Goal: Navigation & Orientation: Find specific page/section

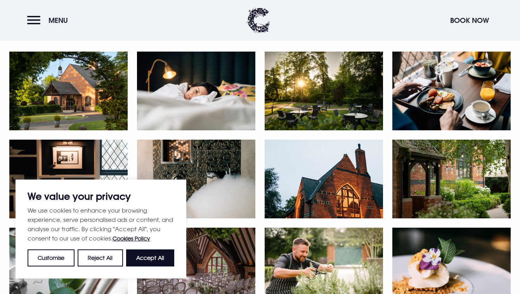
scroll to position [331, 0]
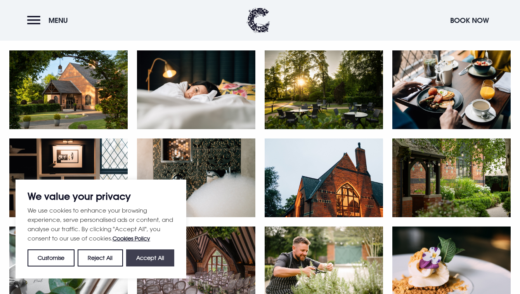
click at [165, 262] on button "Accept All" at bounding box center [150, 257] width 48 height 17
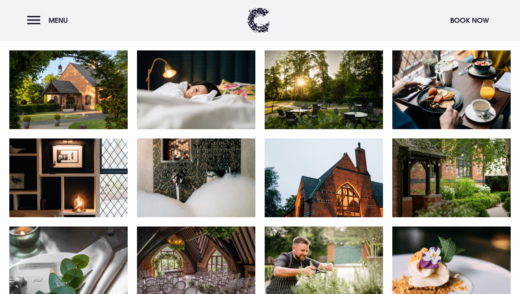
checkbox input "true"
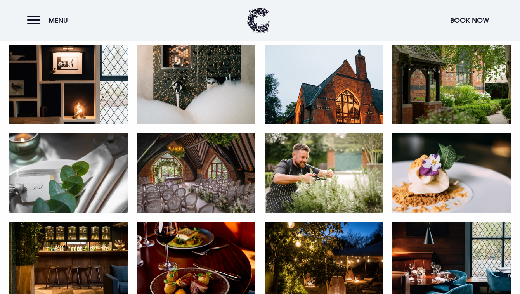
scroll to position [427, 0]
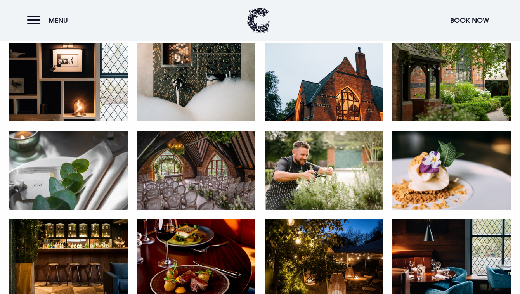
click at [357, 105] on img at bounding box center [323, 82] width 118 height 79
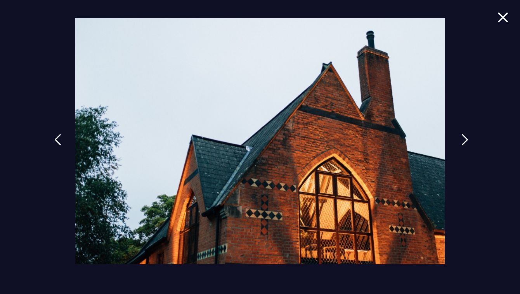
click at [461, 141] on img at bounding box center [464, 140] width 7 height 12
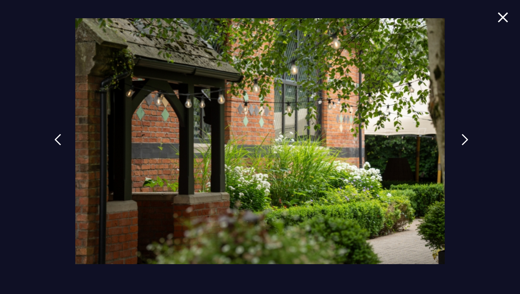
click at [463, 142] on img at bounding box center [464, 140] width 7 height 12
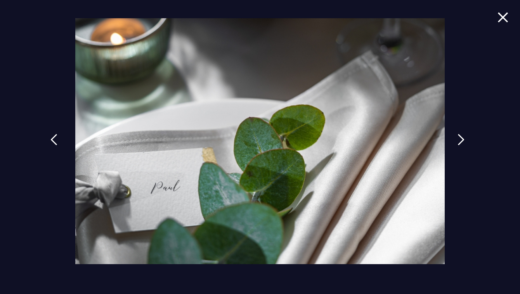
click at [57, 141] on img at bounding box center [53, 140] width 7 height 12
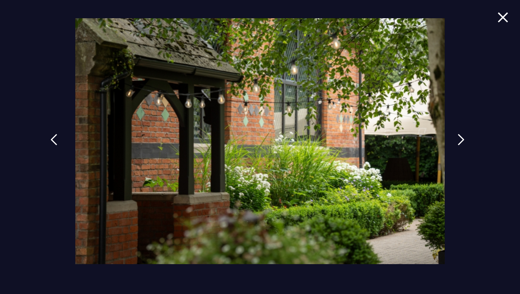
click at [57, 140] on img at bounding box center [53, 140] width 7 height 12
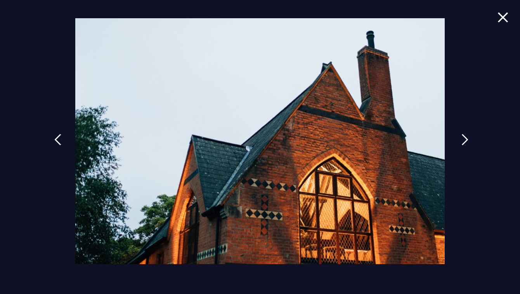
click at [463, 139] on img at bounding box center [464, 140] width 7 height 12
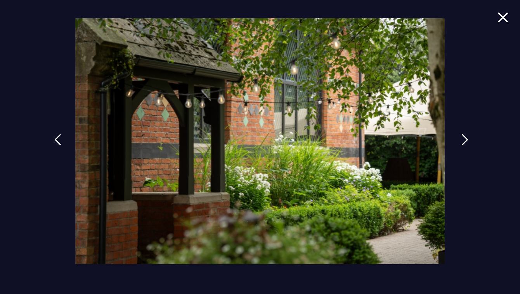
click at [466, 140] on img at bounding box center [464, 140] width 7 height 12
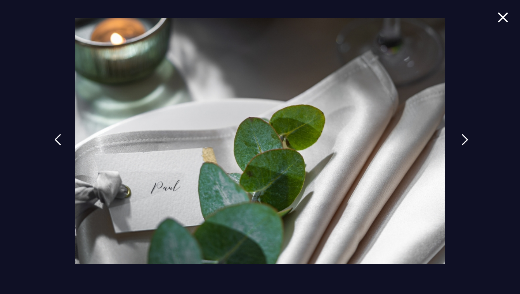
click at [464, 140] on img at bounding box center [464, 140] width 7 height 12
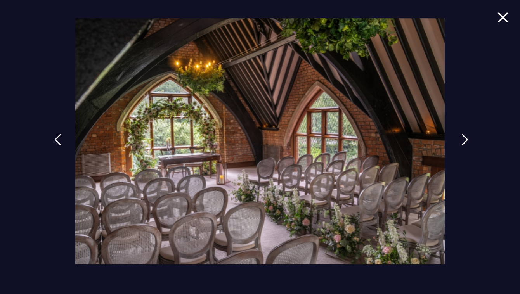
click at [467, 136] on img at bounding box center [464, 140] width 7 height 12
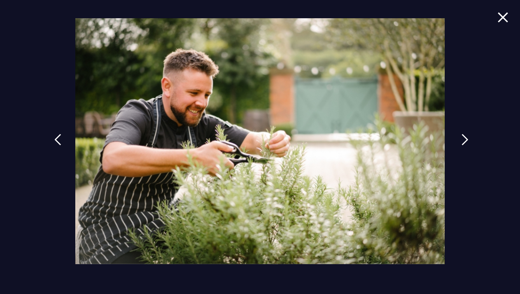
click at [467, 139] on img at bounding box center [464, 140] width 7 height 12
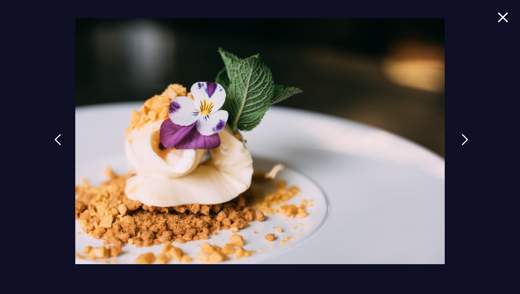
click at [466, 139] on img at bounding box center [464, 140] width 7 height 12
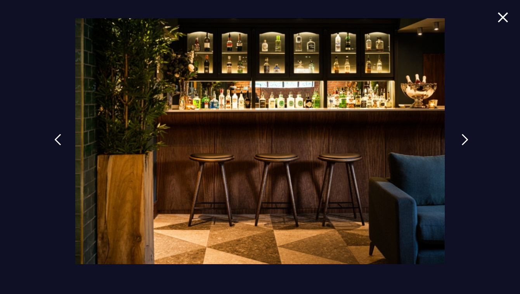
click at [466, 139] on img at bounding box center [464, 140] width 7 height 12
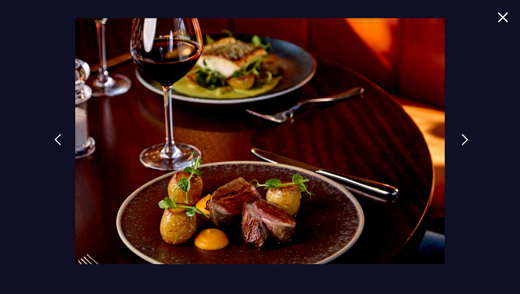
click at [468, 143] on img at bounding box center [464, 140] width 7 height 12
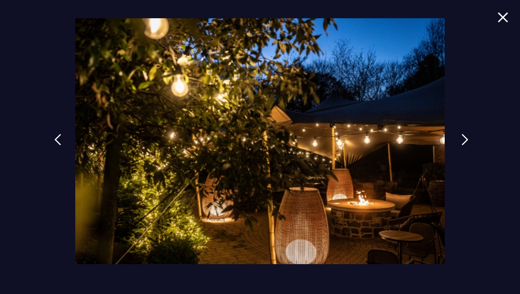
click at [466, 143] on img at bounding box center [464, 140] width 7 height 12
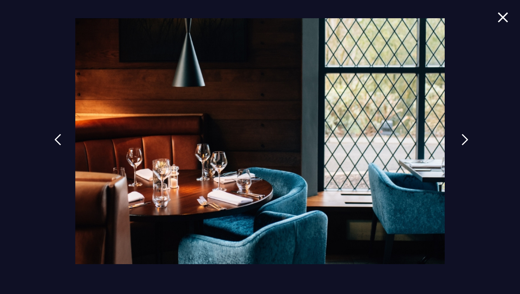
click at [466, 143] on img at bounding box center [464, 140] width 7 height 12
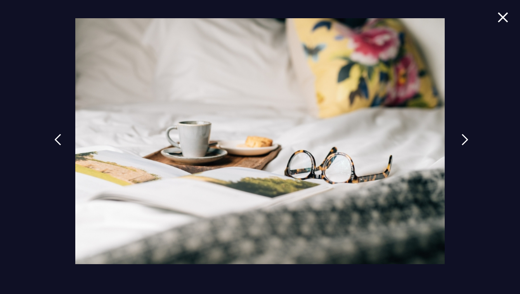
click at [466, 143] on img at bounding box center [464, 140] width 7 height 12
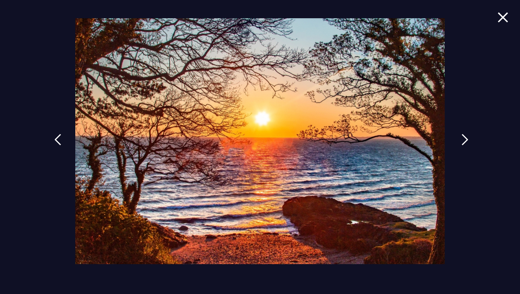
click at [466, 143] on img at bounding box center [464, 140] width 7 height 12
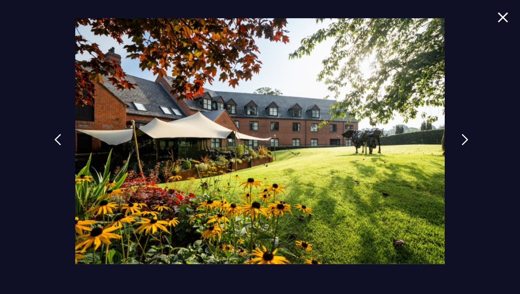
click at [466, 143] on img at bounding box center [464, 140] width 7 height 12
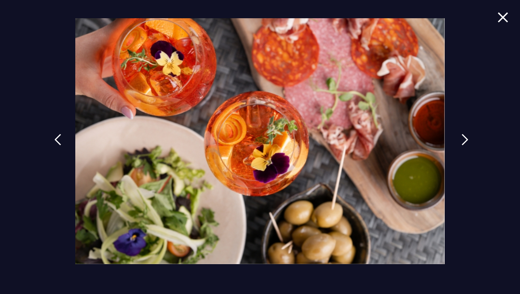
click at [466, 142] on img at bounding box center [464, 140] width 7 height 12
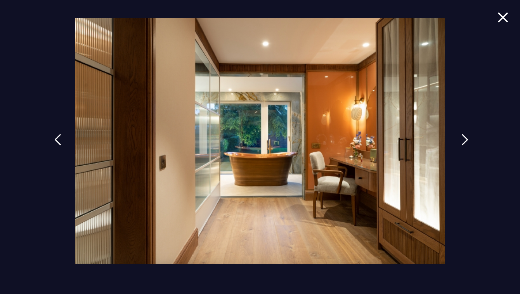
click at [465, 145] on img at bounding box center [464, 140] width 7 height 12
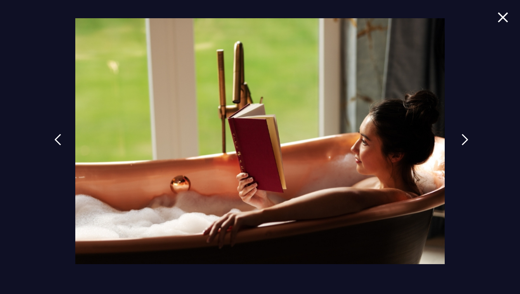
click at [466, 143] on img at bounding box center [464, 140] width 7 height 12
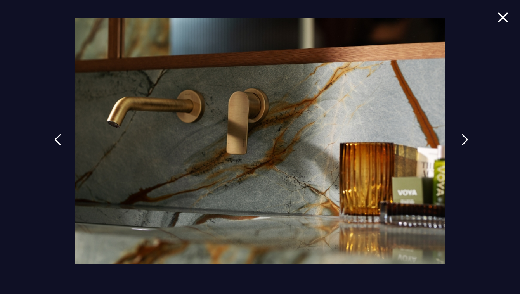
click at [59, 142] on img at bounding box center [57, 140] width 7 height 12
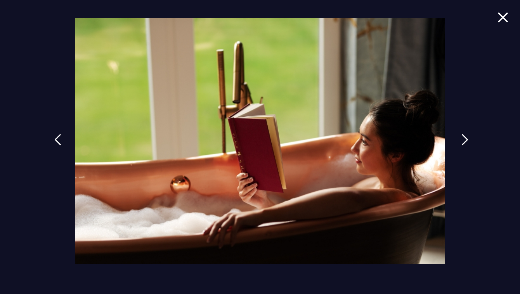
click at [461, 143] on img at bounding box center [464, 140] width 7 height 12
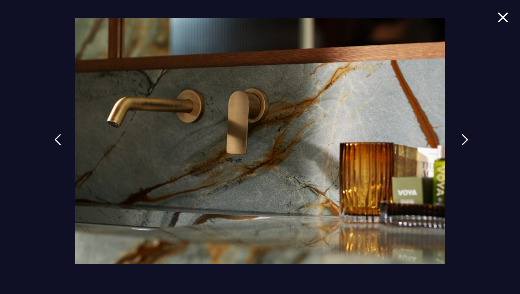
click at [463, 142] on img at bounding box center [464, 140] width 7 height 12
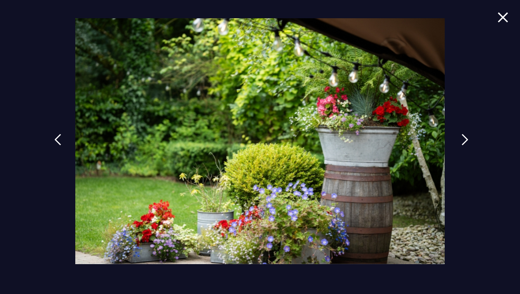
click at [457, 145] on link at bounding box center [464, 146] width 19 height 36
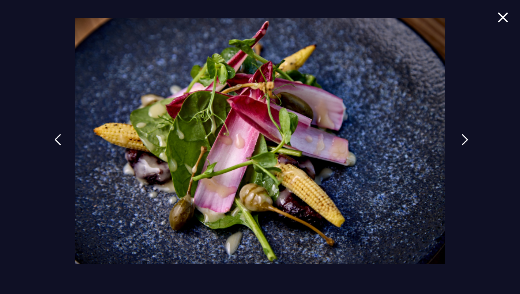
click at [466, 143] on img at bounding box center [464, 140] width 7 height 12
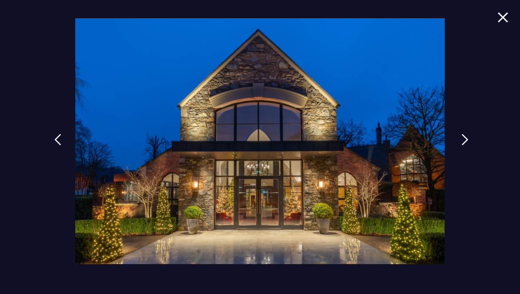
click at [461, 143] on img at bounding box center [464, 140] width 7 height 12
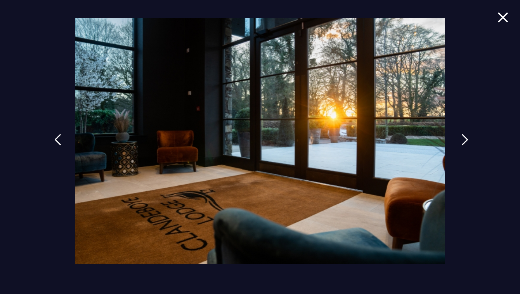
click at [466, 142] on img at bounding box center [464, 140] width 7 height 12
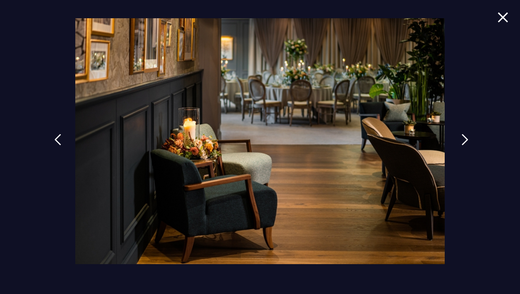
click at [465, 143] on img at bounding box center [464, 140] width 7 height 12
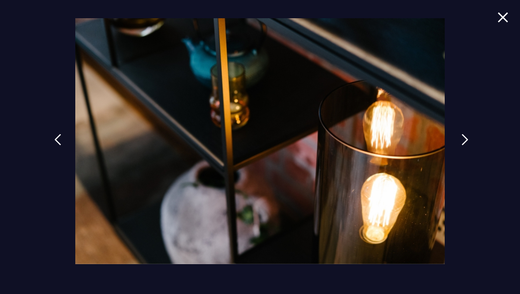
click at [463, 142] on img at bounding box center [464, 140] width 7 height 12
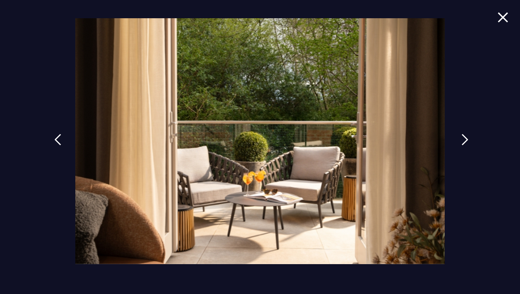
click at [468, 141] on img at bounding box center [464, 140] width 7 height 12
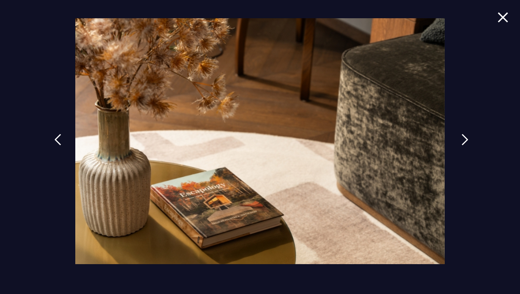
click at [466, 140] on img at bounding box center [464, 140] width 7 height 12
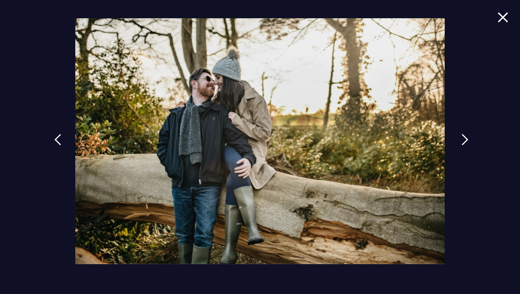
click at [466, 140] on img at bounding box center [464, 140] width 7 height 12
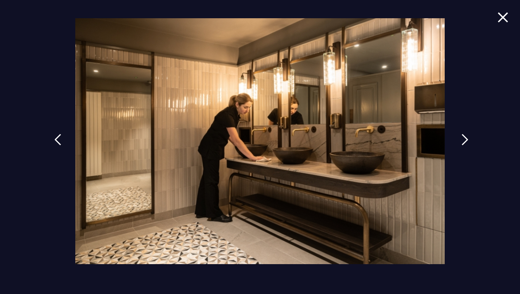
click at [474, 138] on link at bounding box center [464, 146] width 19 height 36
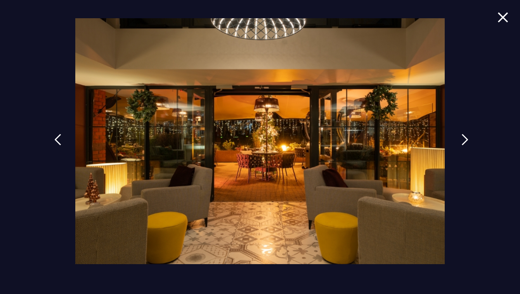
click at [474, 138] on link at bounding box center [464, 146] width 19 height 36
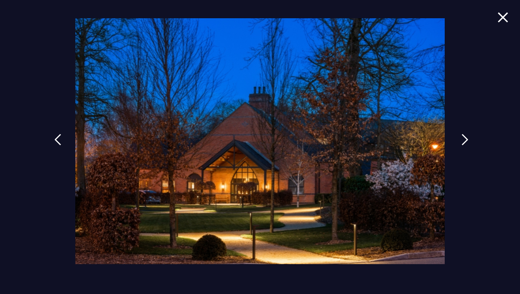
click at [467, 140] on img at bounding box center [464, 140] width 7 height 12
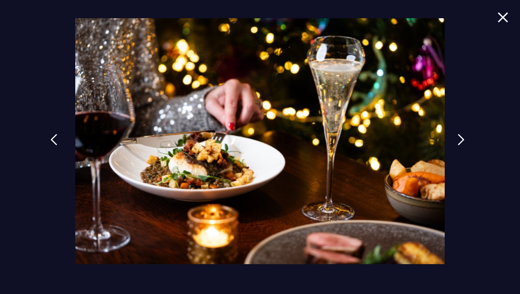
click at [55, 142] on img at bounding box center [53, 140] width 7 height 12
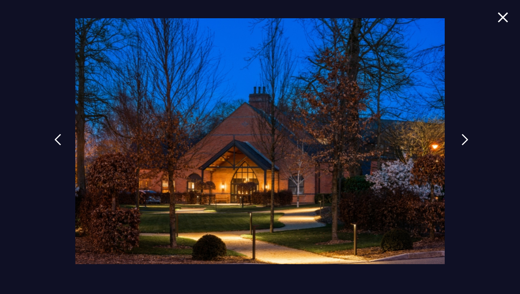
click at [464, 144] on img at bounding box center [464, 140] width 7 height 12
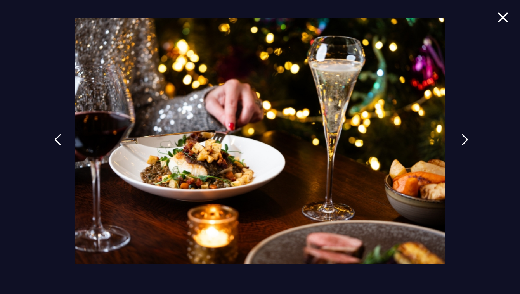
click at [462, 142] on img at bounding box center [464, 140] width 7 height 12
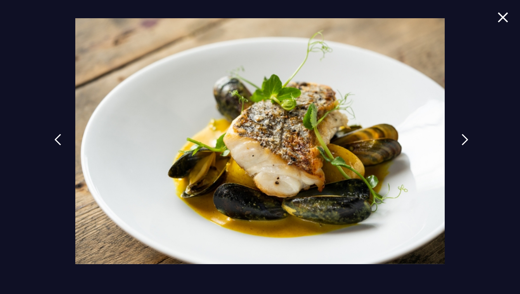
click at [465, 142] on img at bounding box center [464, 140] width 7 height 12
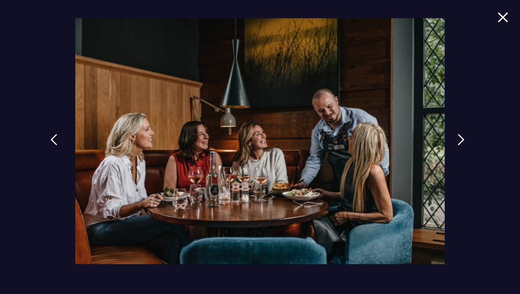
click at [55, 136] on img at bounding box center [53, 140] width 7 height 12
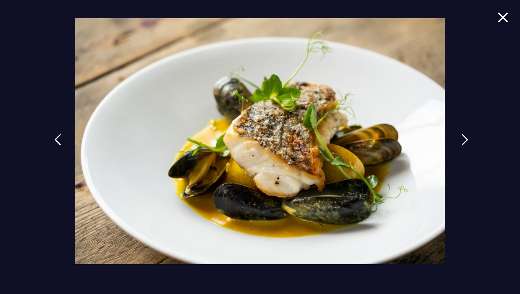
click at [464, 143] on img at bounding box center [464, 140] width 7 height 12
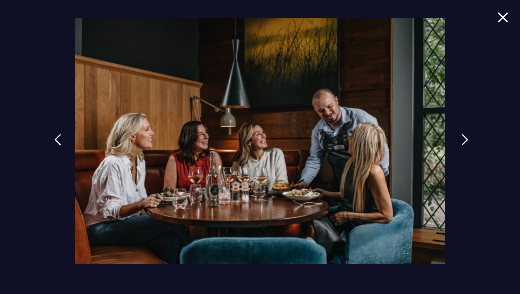
click at [465, 150] on link at bounding box center [464, 146] width 19 height 36
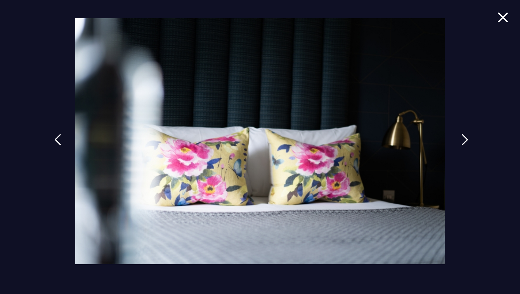
click at [465, 143] on img at bounding box center [464, 140] width 7 height 12
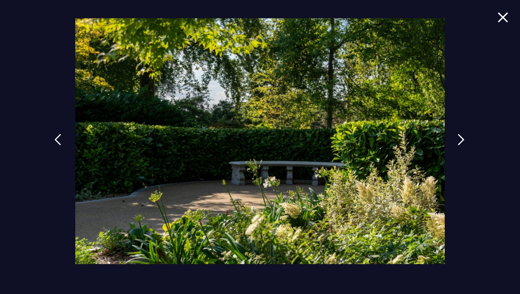
click at [499, 19] on img at bounding box center [502, 17] width 11 height 10
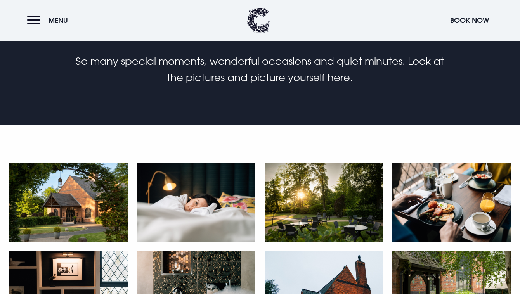
scroll to position [0, 0]
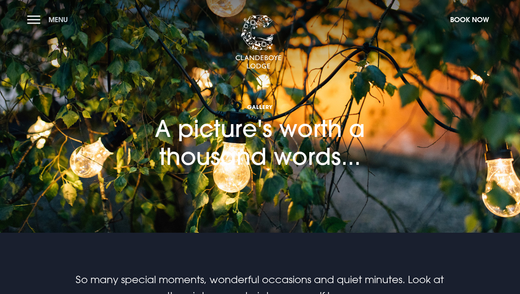
click at [31, 21] on button "Menu" at bounding box center [49, 19] width 45 height 17
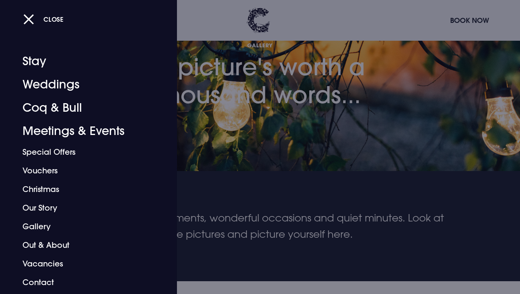
scroll to position [61, 0]
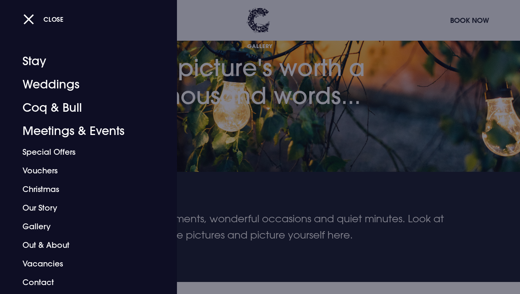
click at [45, 283] on link "Contact" at bounding box center [82, 282] width 121 height 19
